Goal: Task Accomplishment & Management: Use online tool/utility

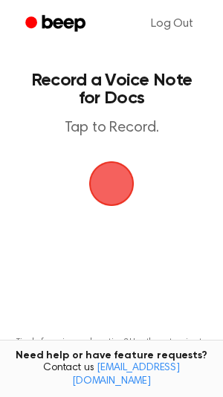
click at [118, 182] on span "button" at bounding box center [111, 183] width 45 height 45
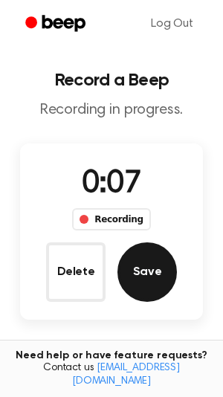
click at [139, 261] on button "Save" at bounding box center [148, 273] width 60 height 60
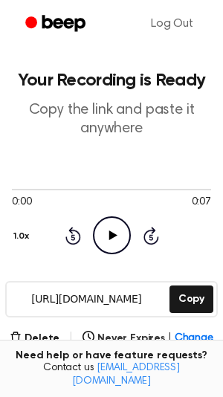
click at [105, 242] on icon "Play Audio" at bounding box center [112, 236] width 38 height 38
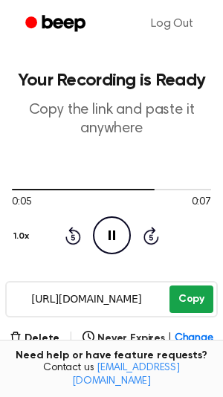
click at [195, 304] on button "Copy" at bounding box center [192, 300] width 44 height 28
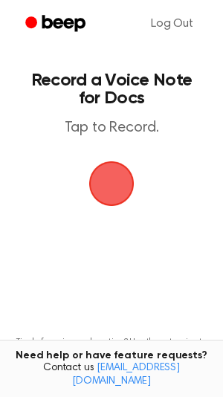
click at [95, 184] on span "button" at bounding box center [112, 184] width 42 height 42
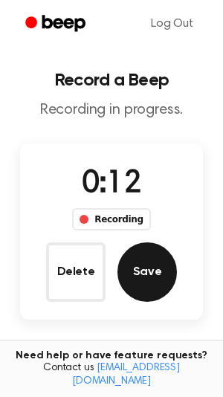
click at [161, 275] on button "Save" at bounding box center [148, 273] width 60 height 60
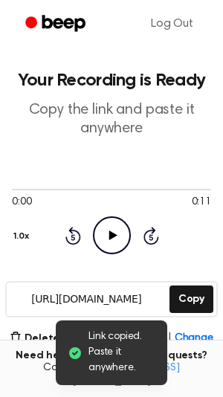
click at [114, 234] on icon at bounding box center [113, 236] width 8 height 10
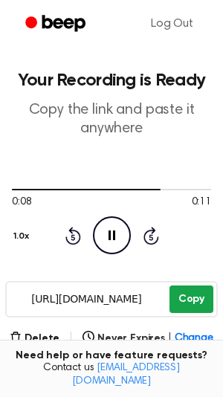
click at [191, 296] on button "Copy" at bounding box center [192, 300] width 44 height 28
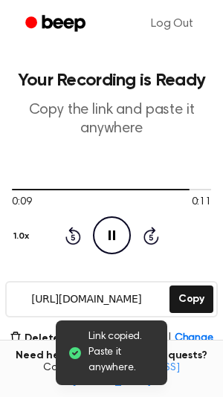
click at [120, 239] on icon "Pause Audio" at bounding box center [112, 236] width 38 height 38
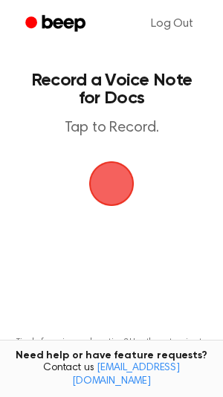
click at [114, 181] on span "button" at bounding box center [112, 184] width 42 height 42
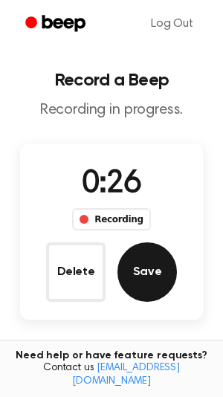
click at [139, 268] on button "Save" at bounding box center [148, 273] width 60 height 60
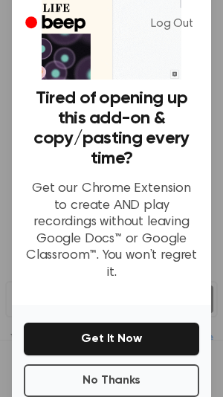
scroll to position [119, 0]
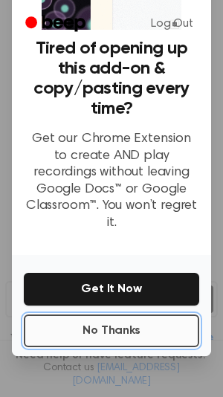
click at [119, 315] on button "No Thanks" at bounding box center [112, 331] width 176 height 33
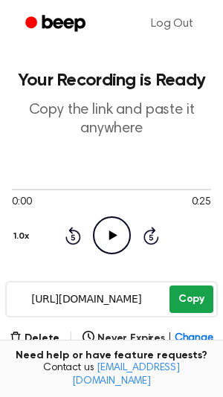
click at [188, 297] on button "Copy" at bounding box center [192, 300] width 44 height 28
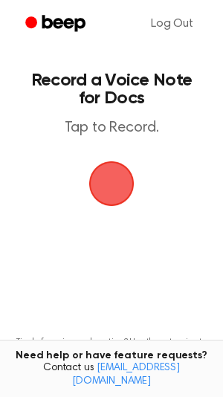
click at [103, 173] on span "button" at bounding box center [111, 183] width 83 height 83
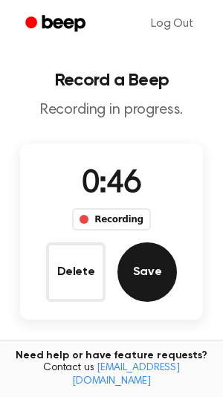
click at [138, 275] on button "Save" at bounding box center [148, 273] width 60 height 60
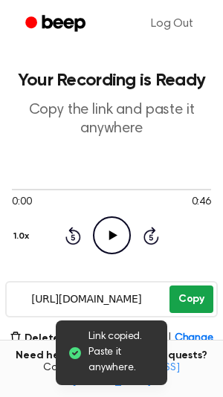
click at [202, 298] on button "Copy" at bounding box center [192, 300] width 44 height 28
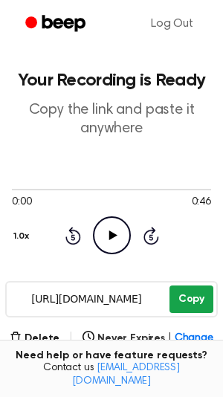
click at [179, 292] on button "Copy" at bounding box center [192, 300] width 44 height 28
